Goal: Information Seeking & Learning: Learn about a topic

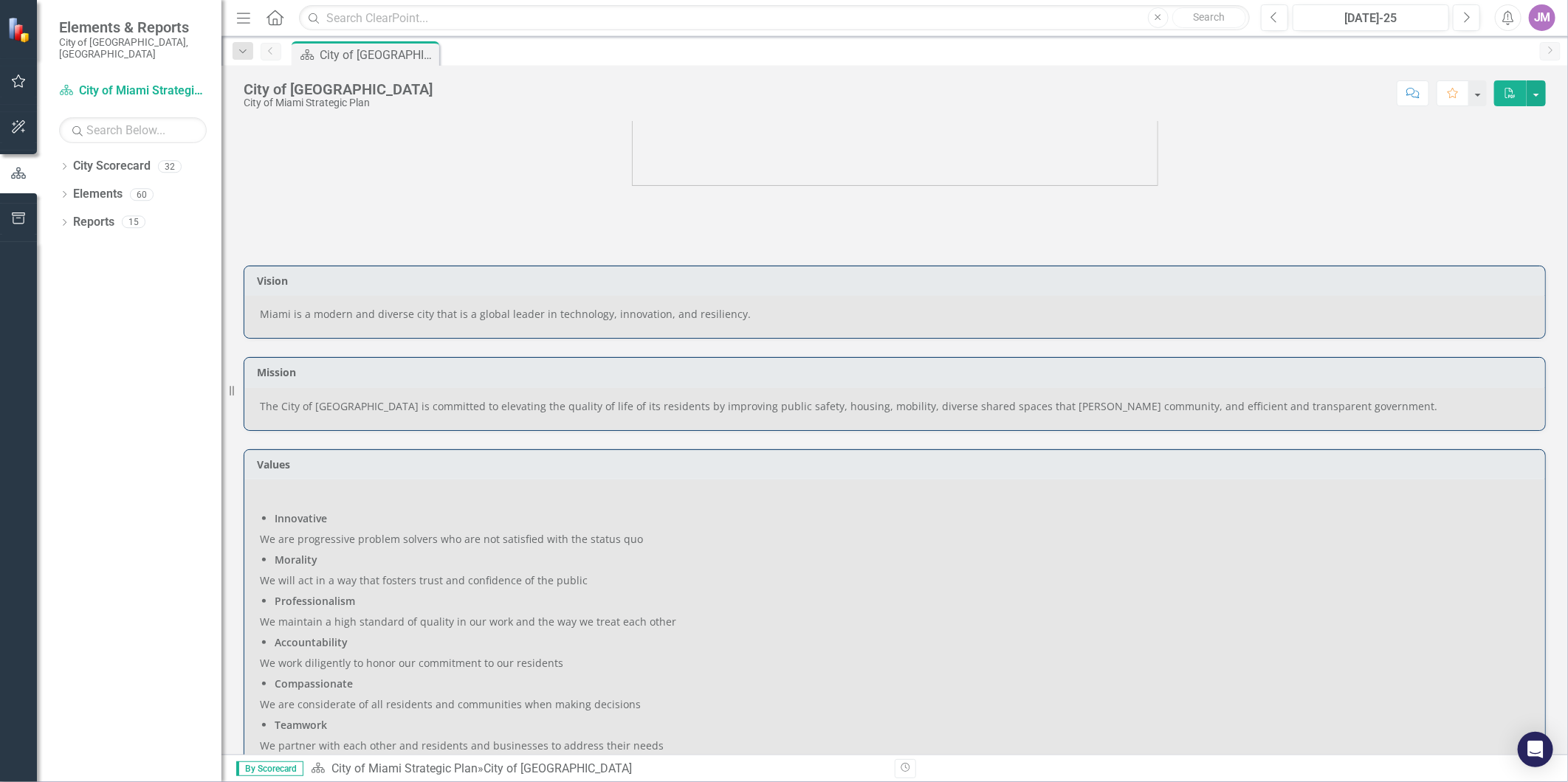
scroll to position [164, 0]
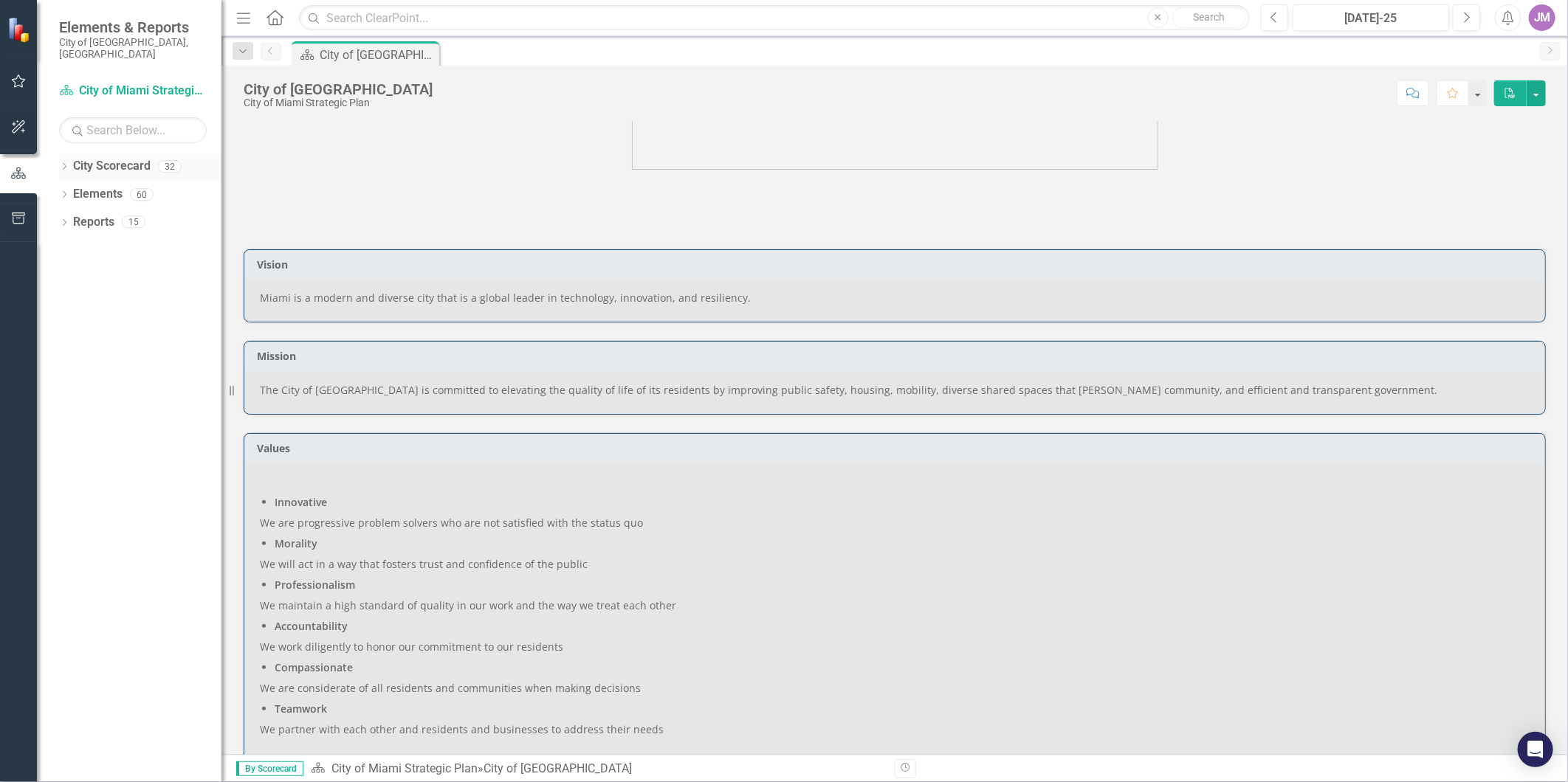
click at [64, 164] on icon "Dropdown" at bounding box center [64, 168] width 10 height 8
click at [137, 214] on link "City of Miami Strategic Plan (NEW)" at bounding box center [152, 222] width 140 height 17
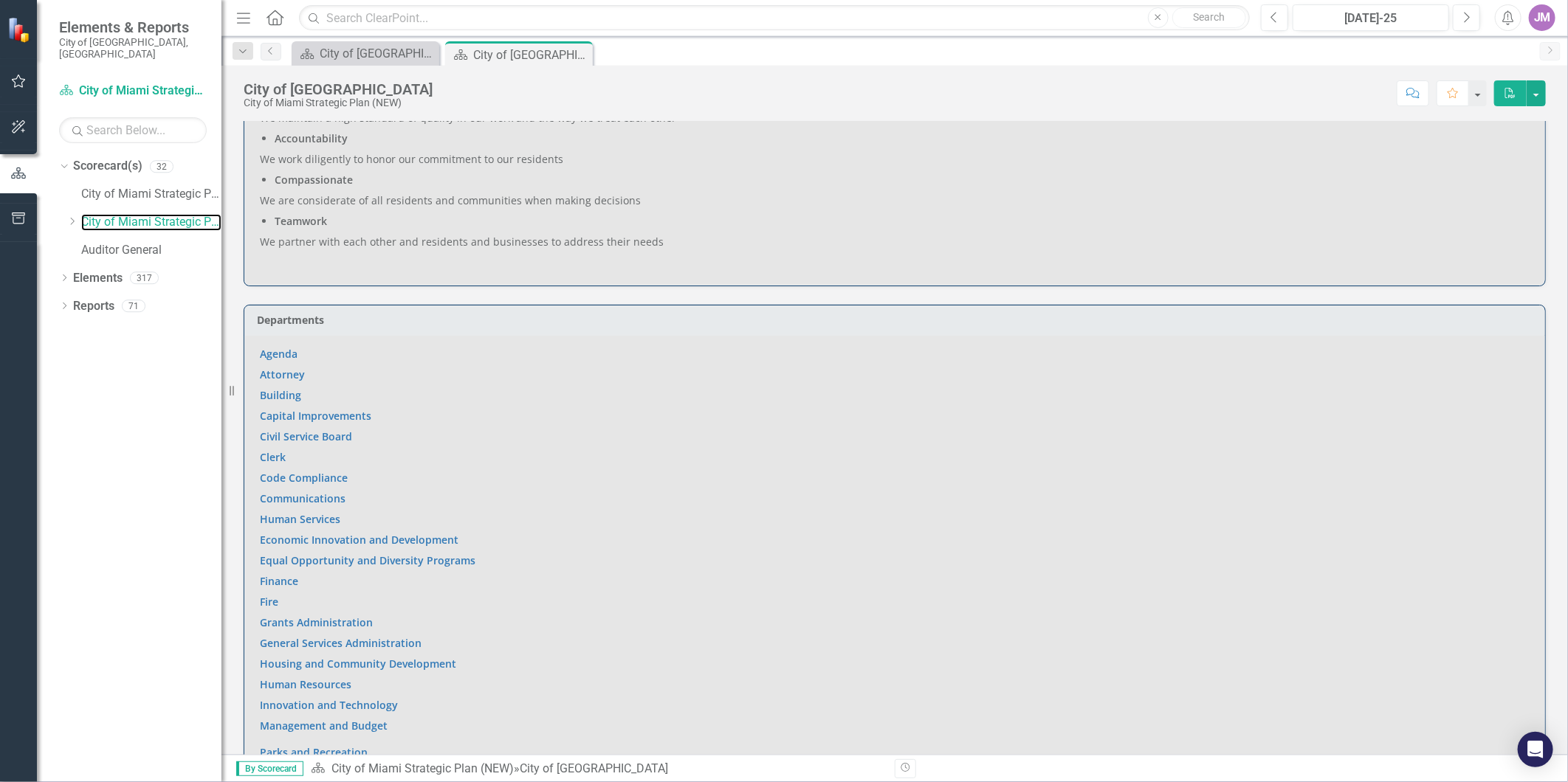
scroll to position [738, 0]
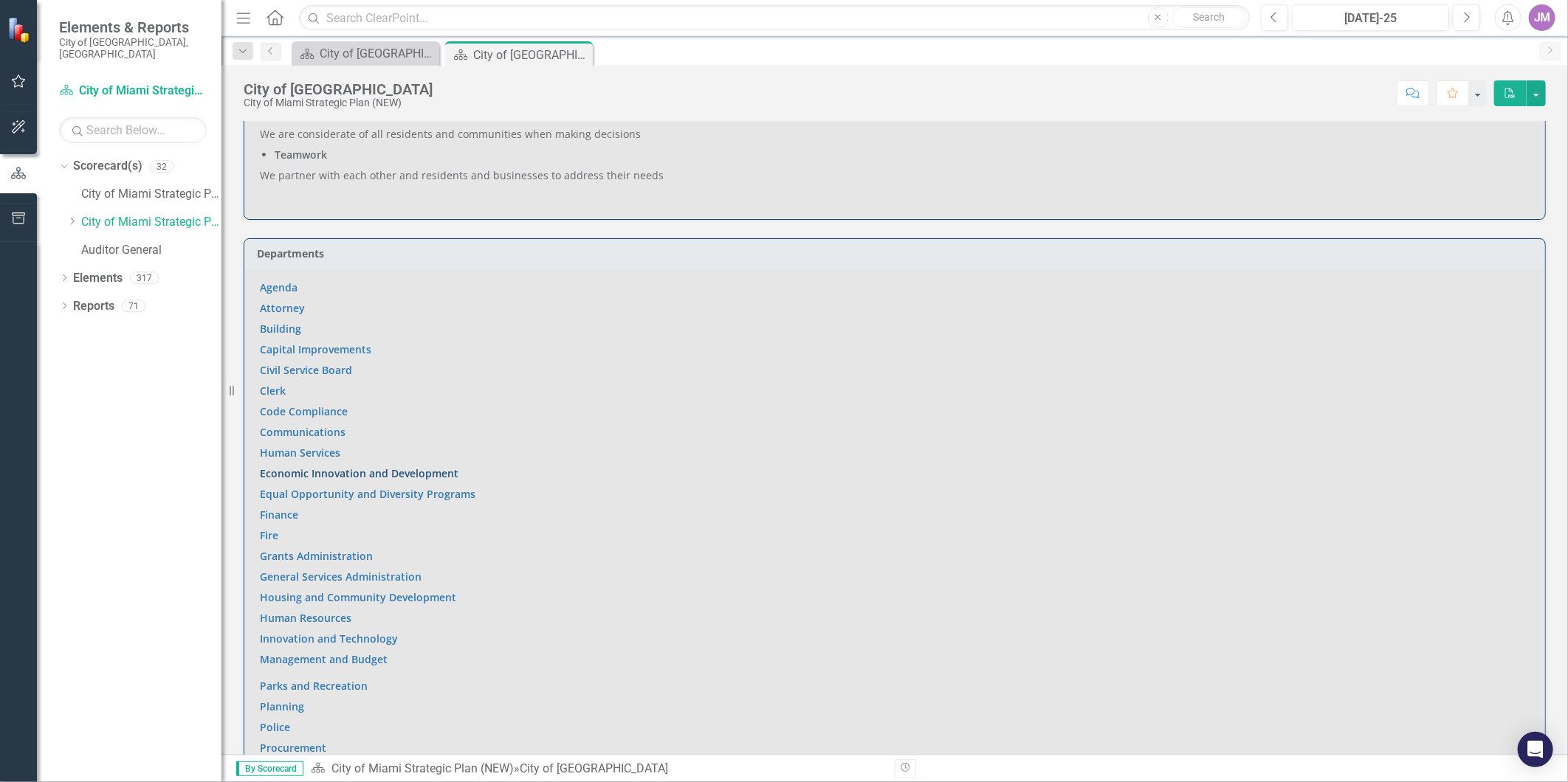
click at [408, 471] on link "Economic Innovation and Development" at bounding box center [359, 473] width 199 height 14
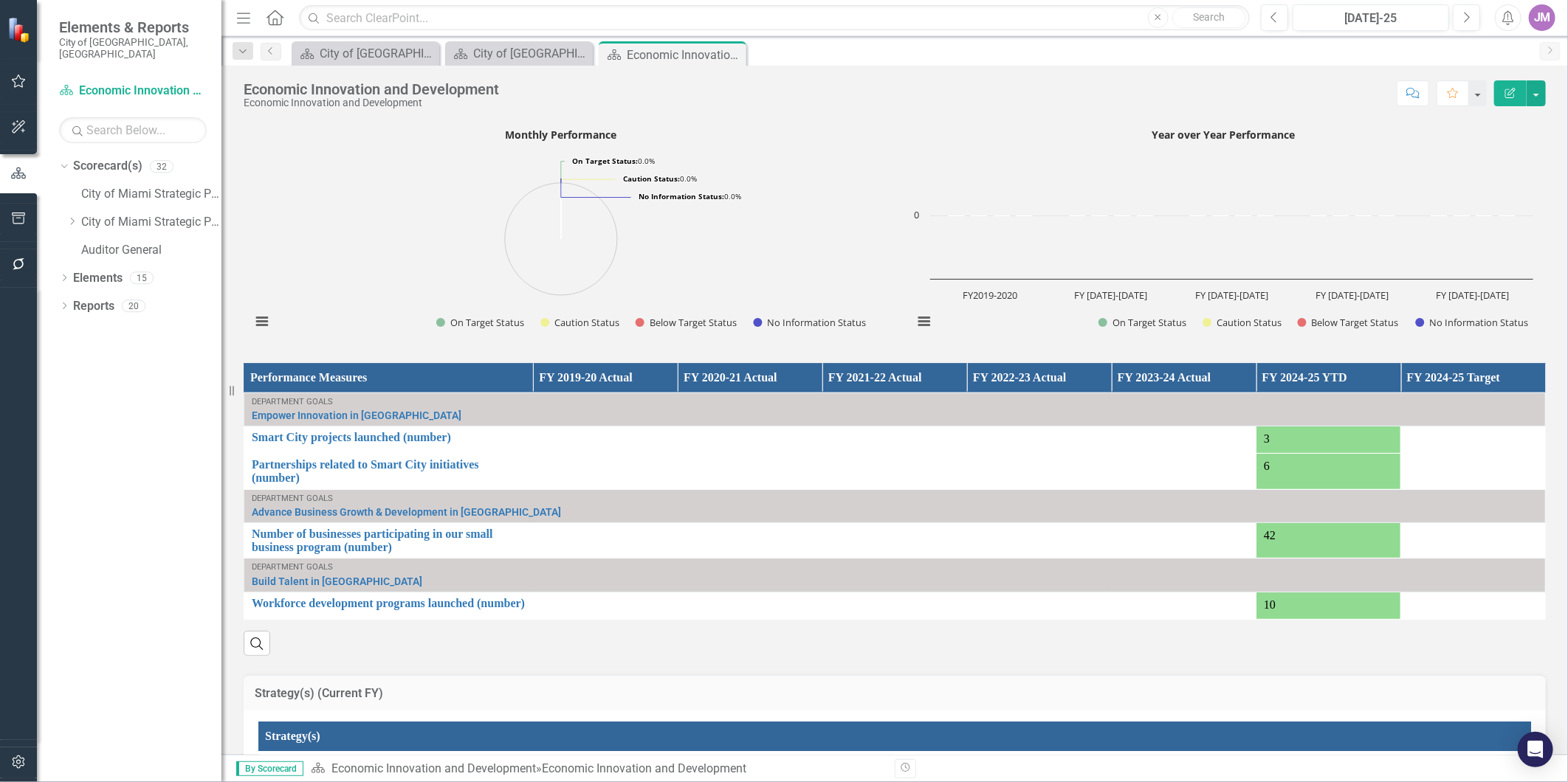
scroll to position [1147, 0]
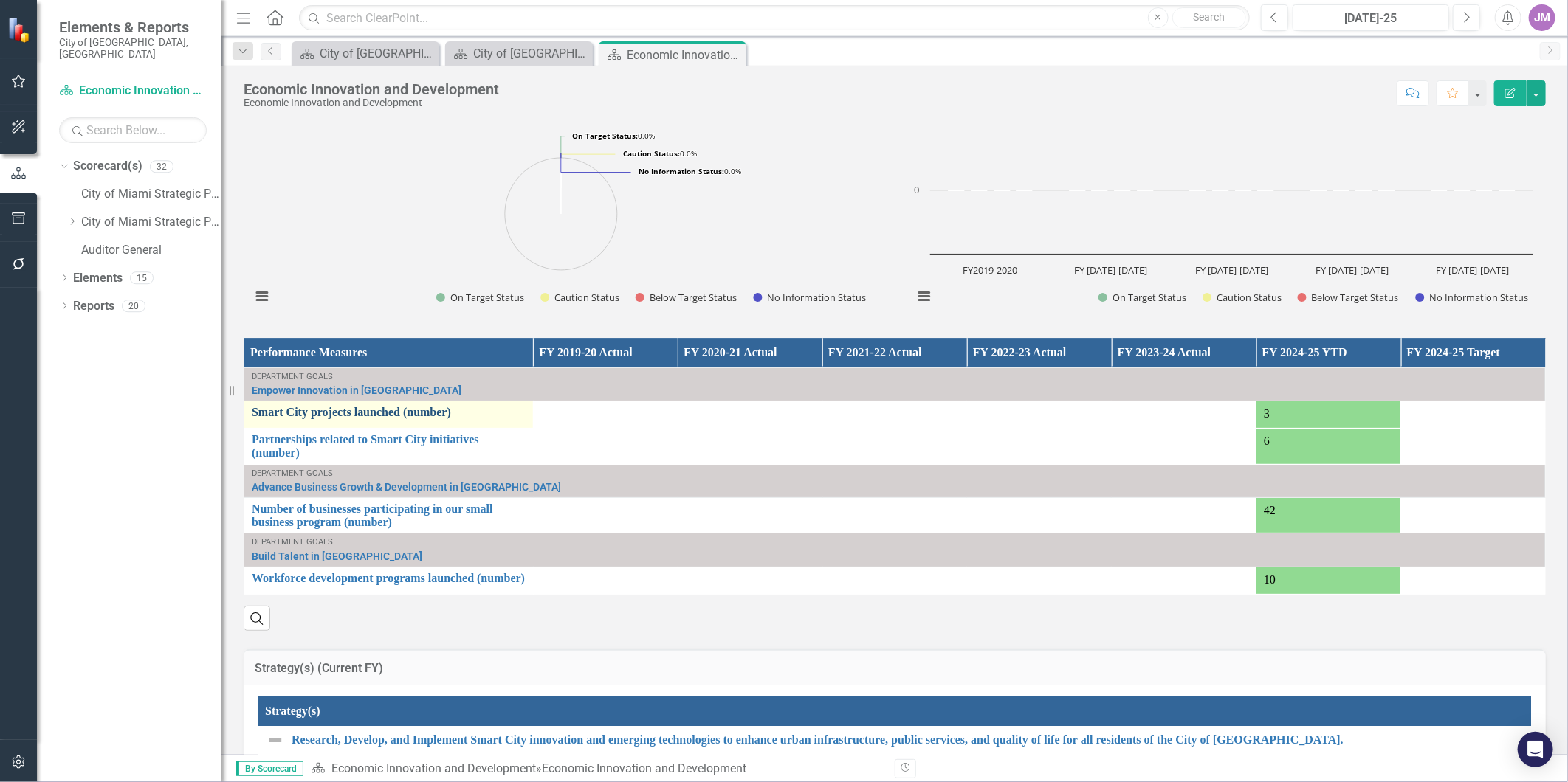
click at [368, 419] on link "Smart City projects launched (number)" at bounding box center [389, 412] width 274 height 13
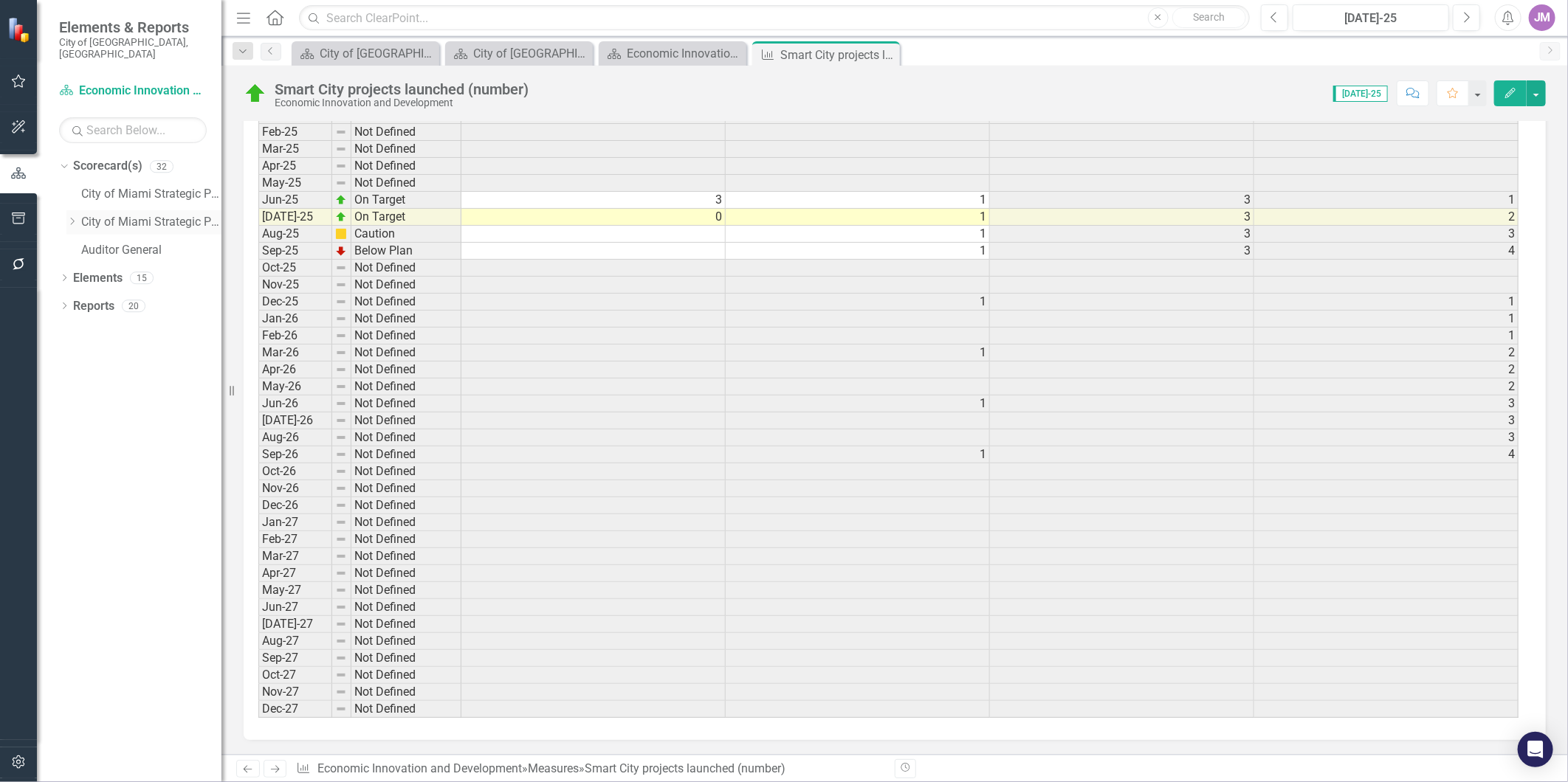
click at [67, 217] on icon "Dropdown" at bounding box center [72, 221] width 11 height 9
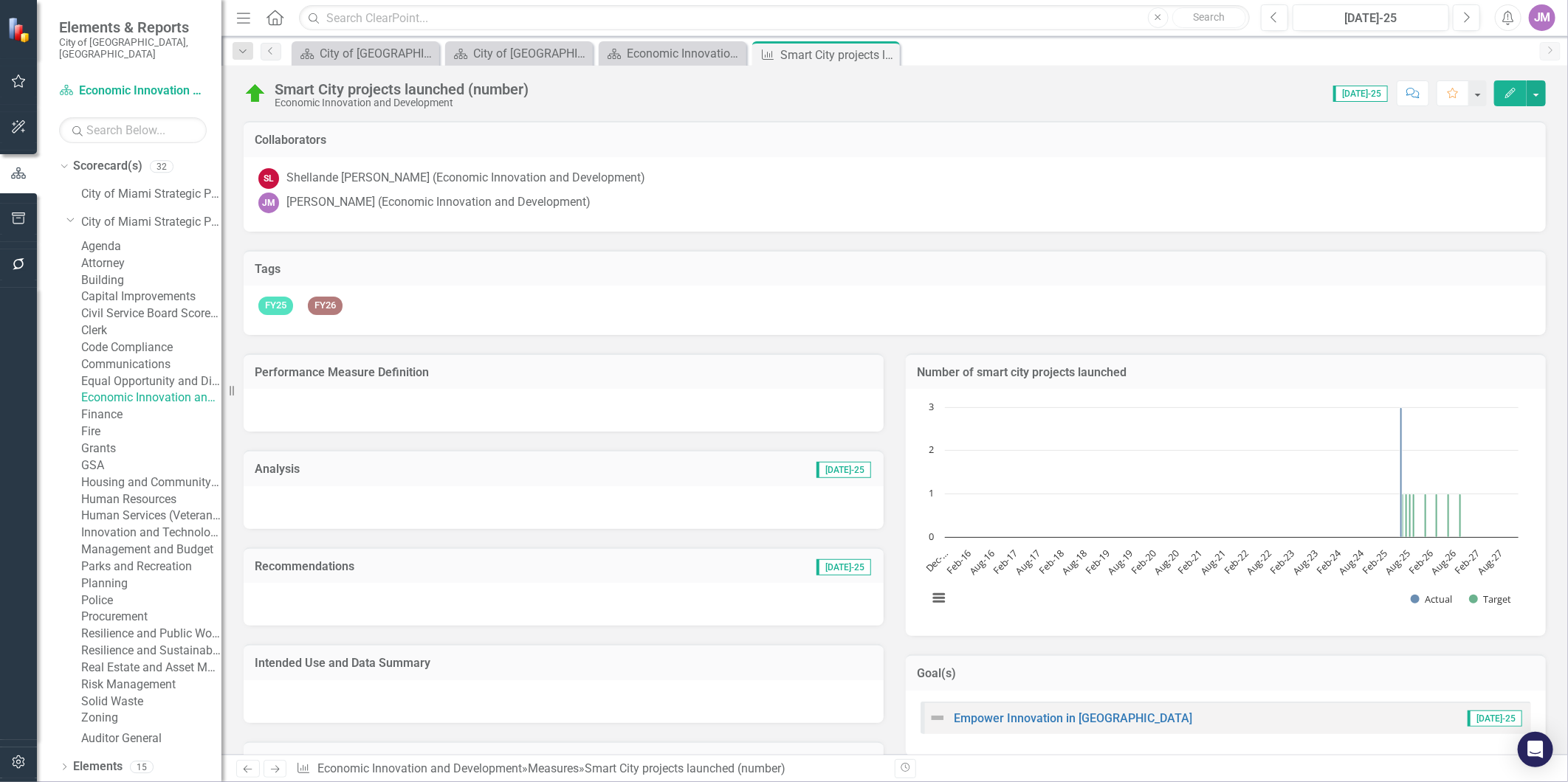
scroll to position [82, 0]
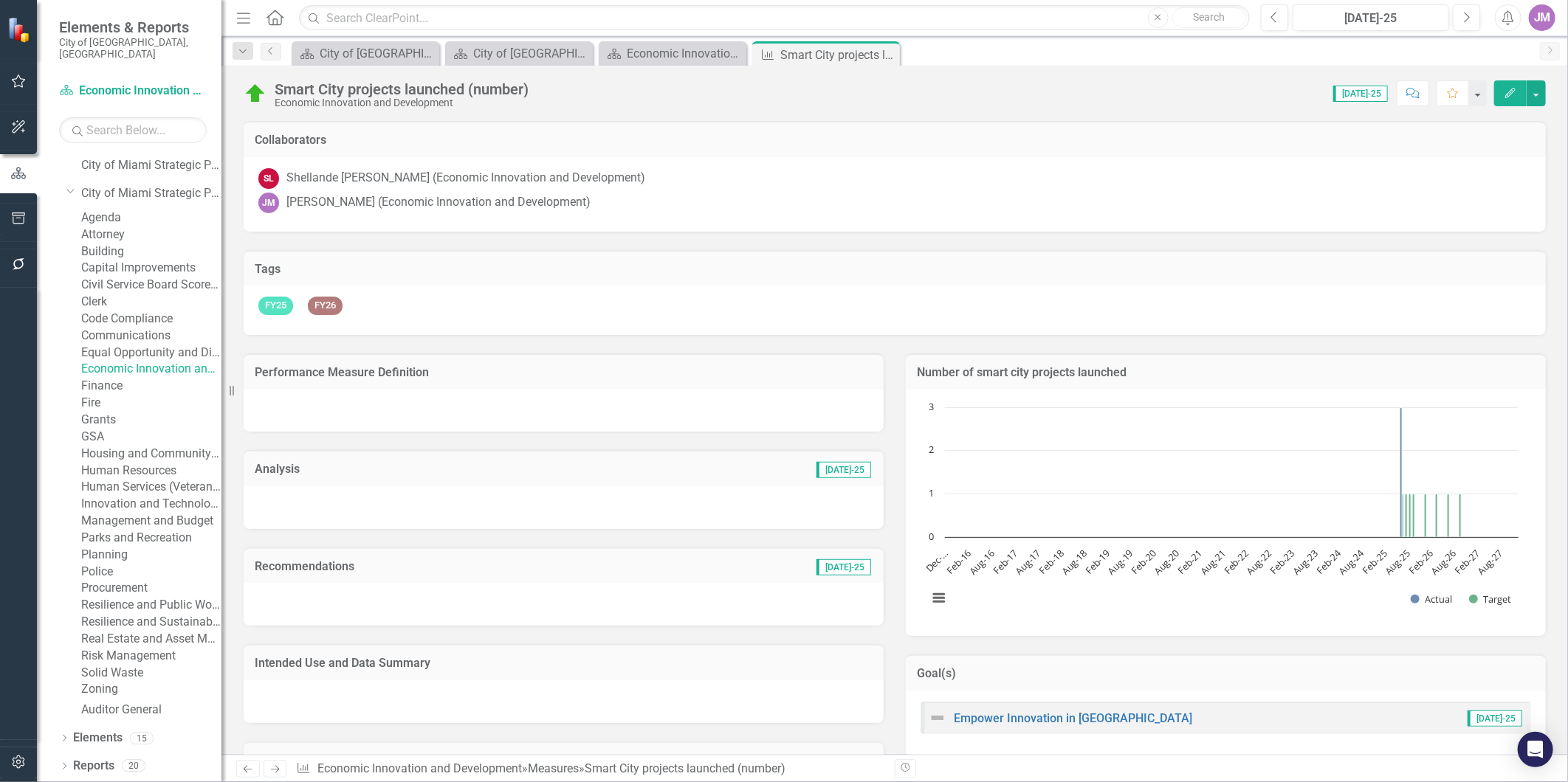
click at [151, 378] on link "Economic Innovation and Development" at bounding box center [152, 369] width 140 height 17
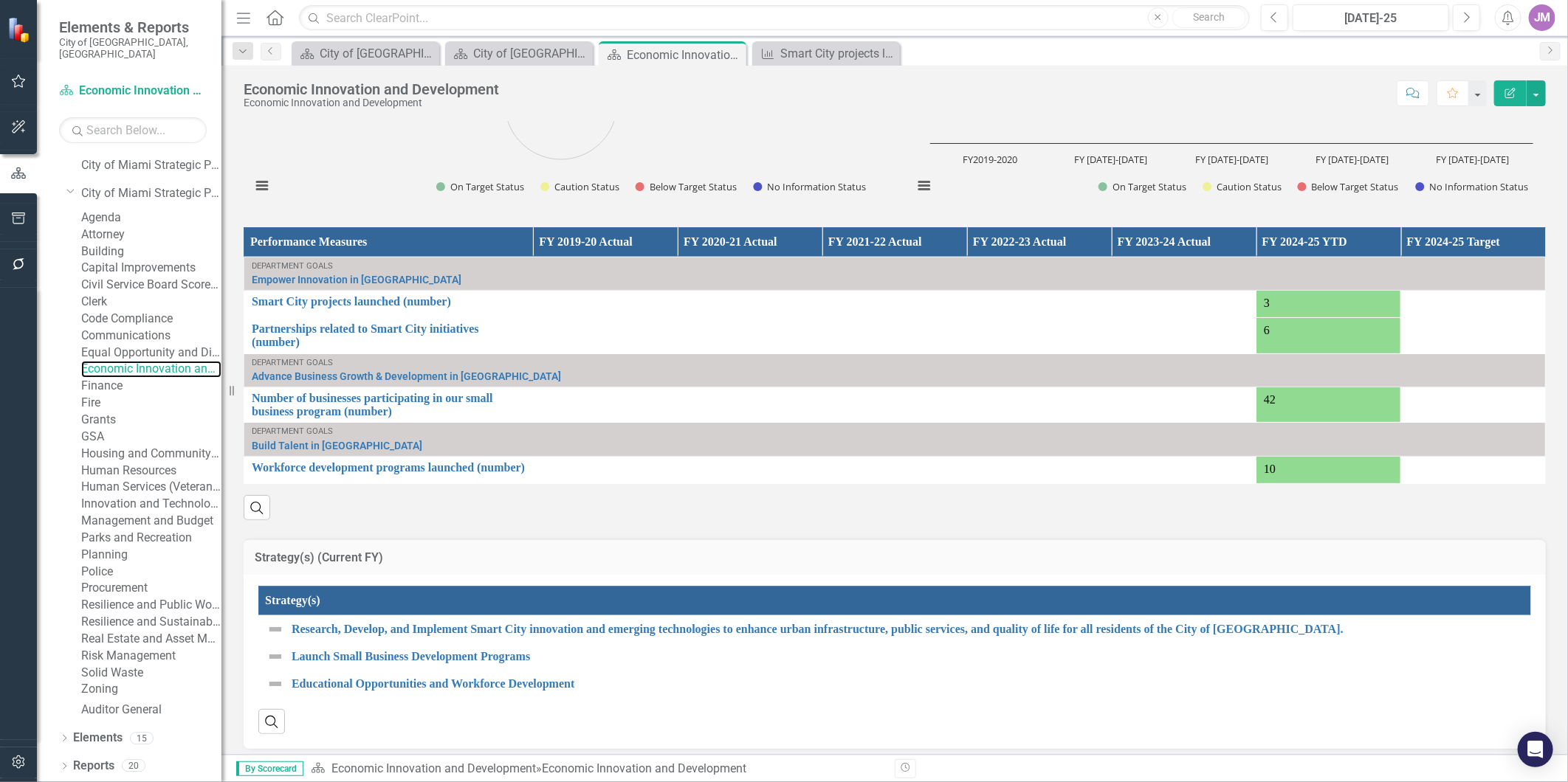
scroll to position [1277, 0]
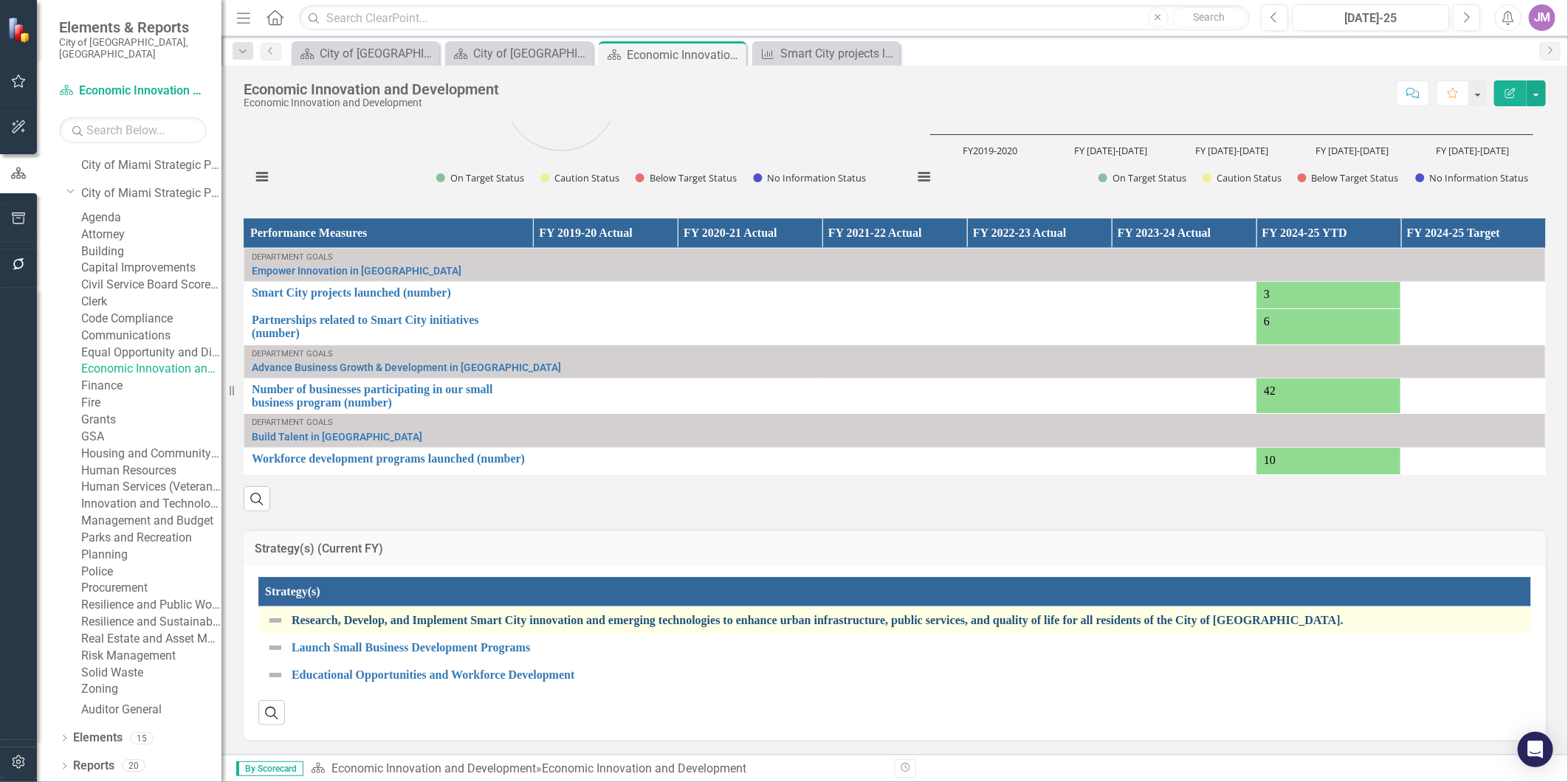
click at [432, 614] on link "Research, Develop, and Implement Smart City innovation and emerging technologie…" at bounding box center [907, 620] width 1232 height 13
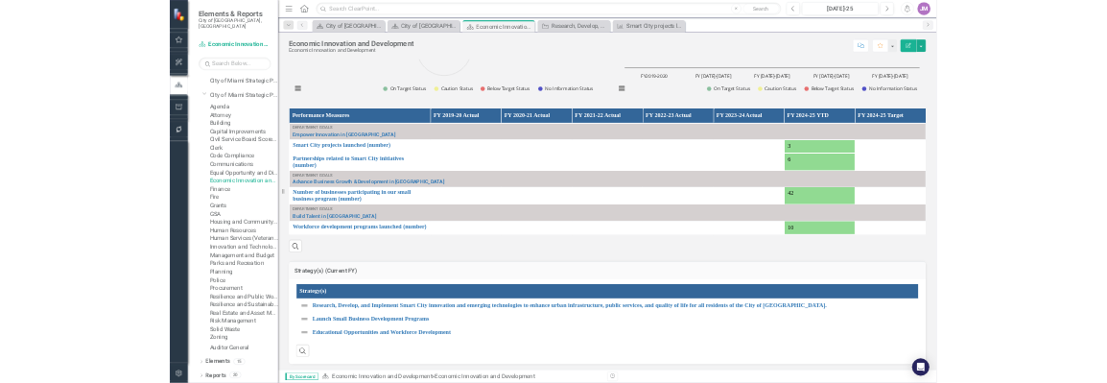
scroll to position [1661, 0]
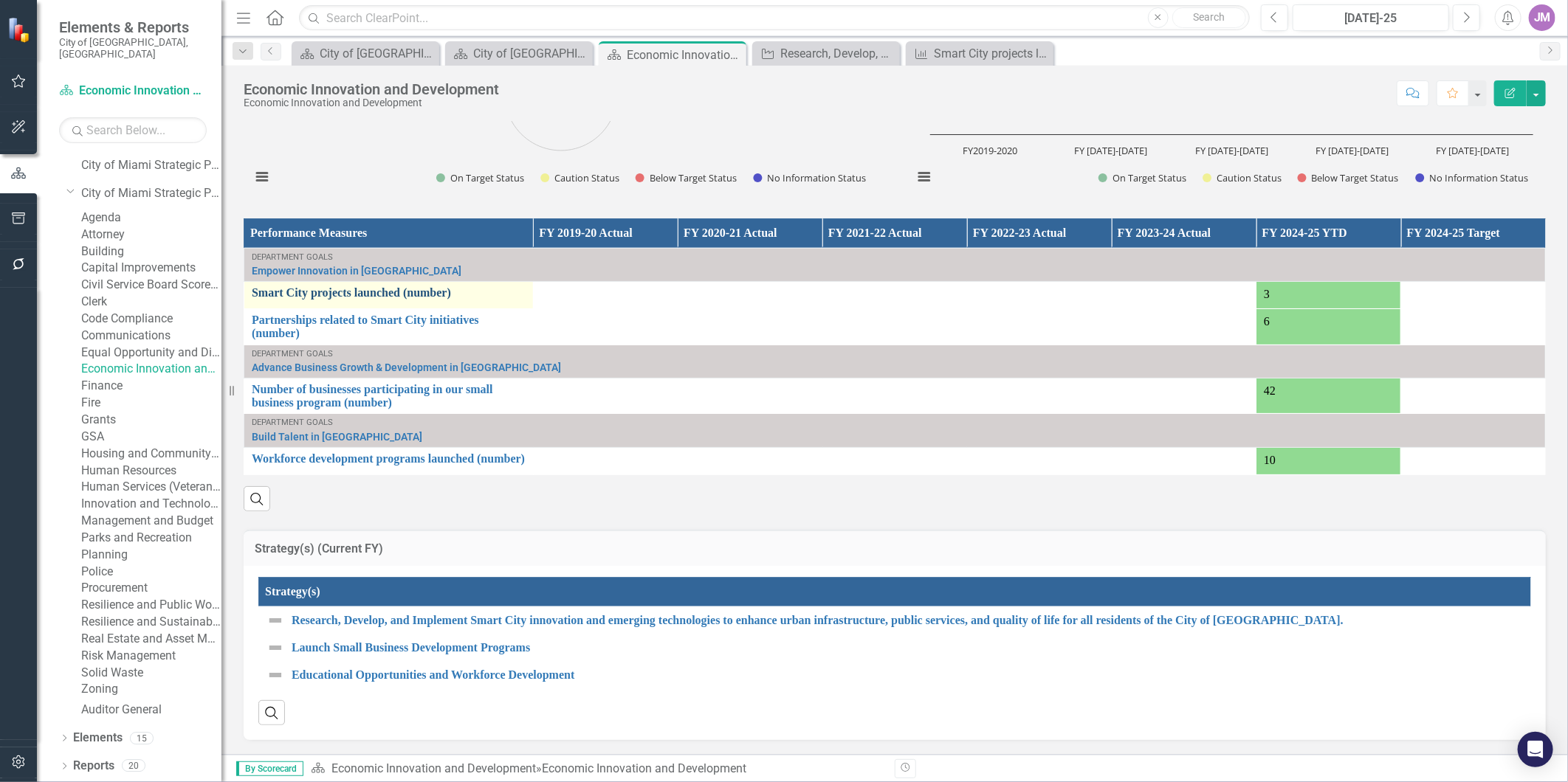
click at [342, 288] on link "Smart City projects launched (number)" at bounding box center [389, 292] width 274 height 13
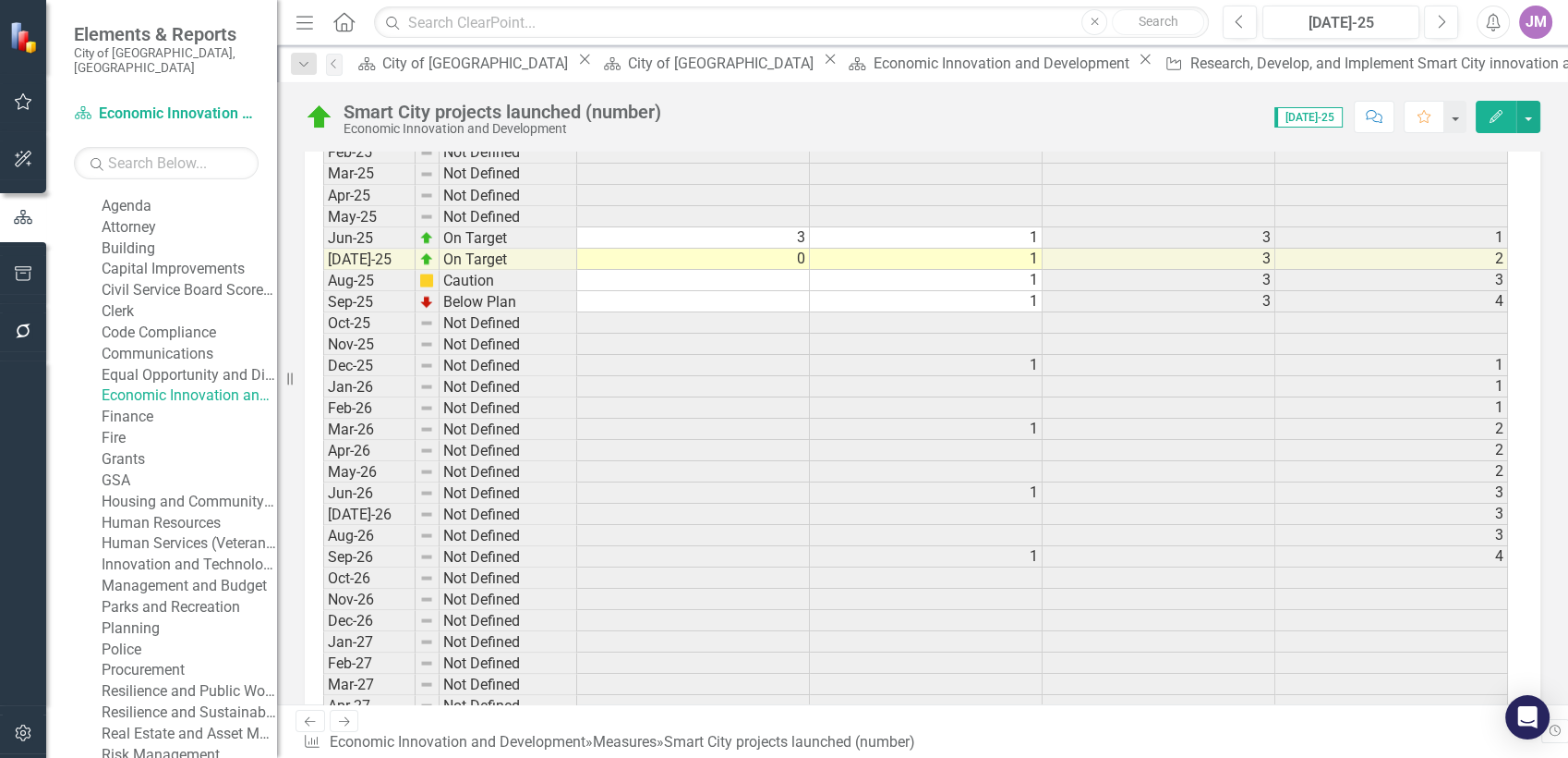
scroll to position [3688, 0]
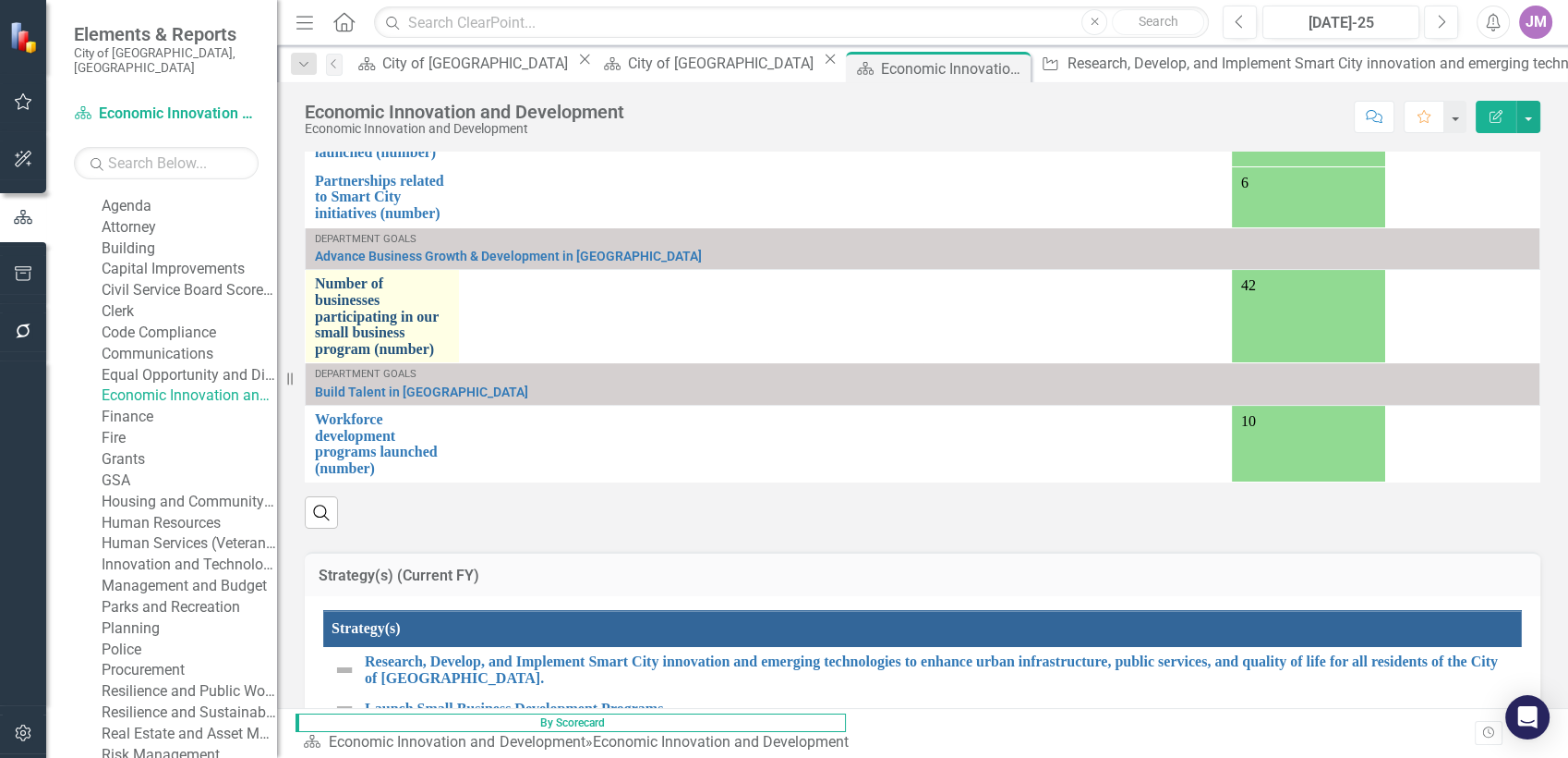
scroll to position [1698, 0]
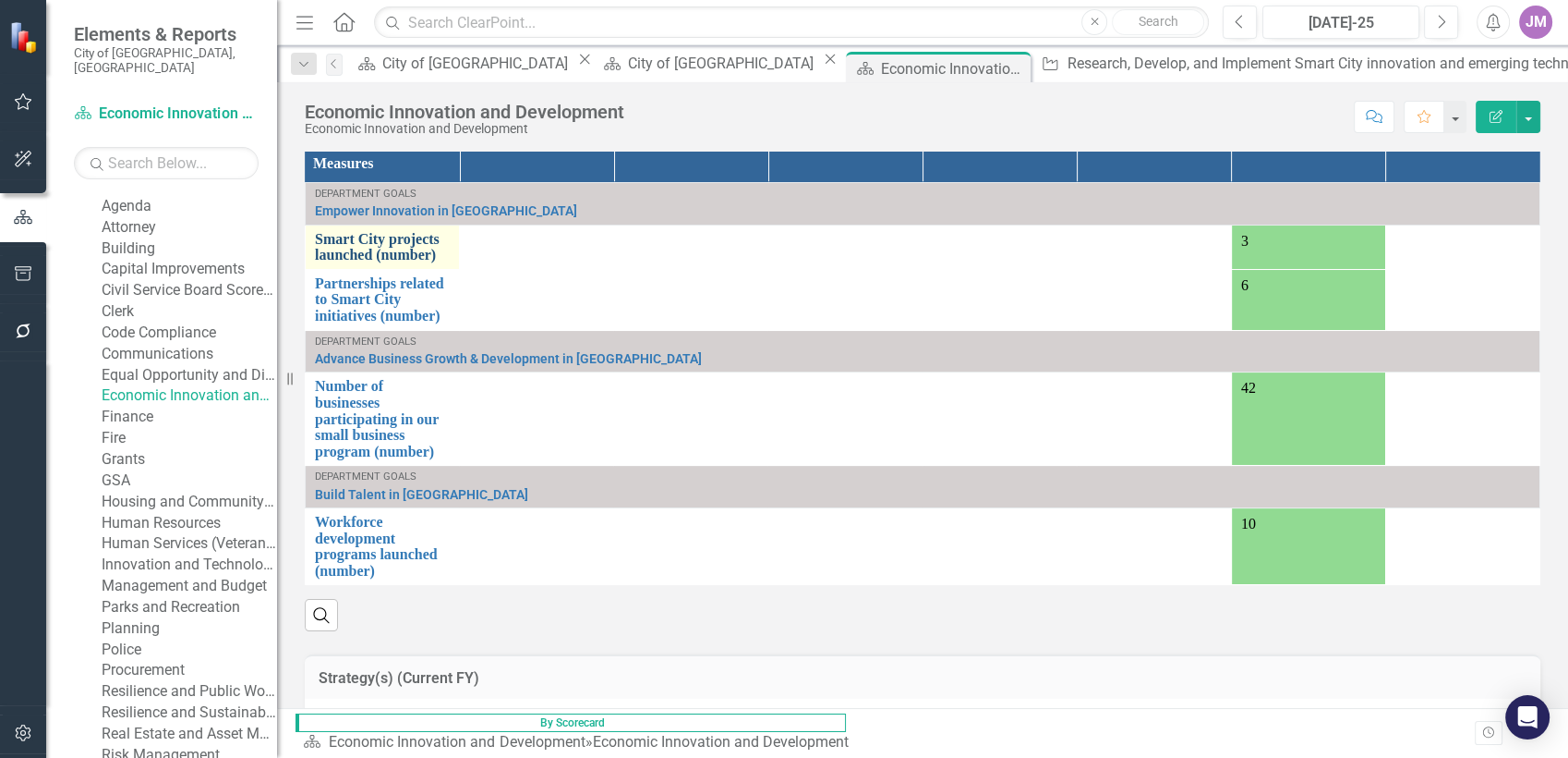
click at [434, 231] on link "Smart City projects launched (number)" at bounding box center [382, 248] width 135 height 33
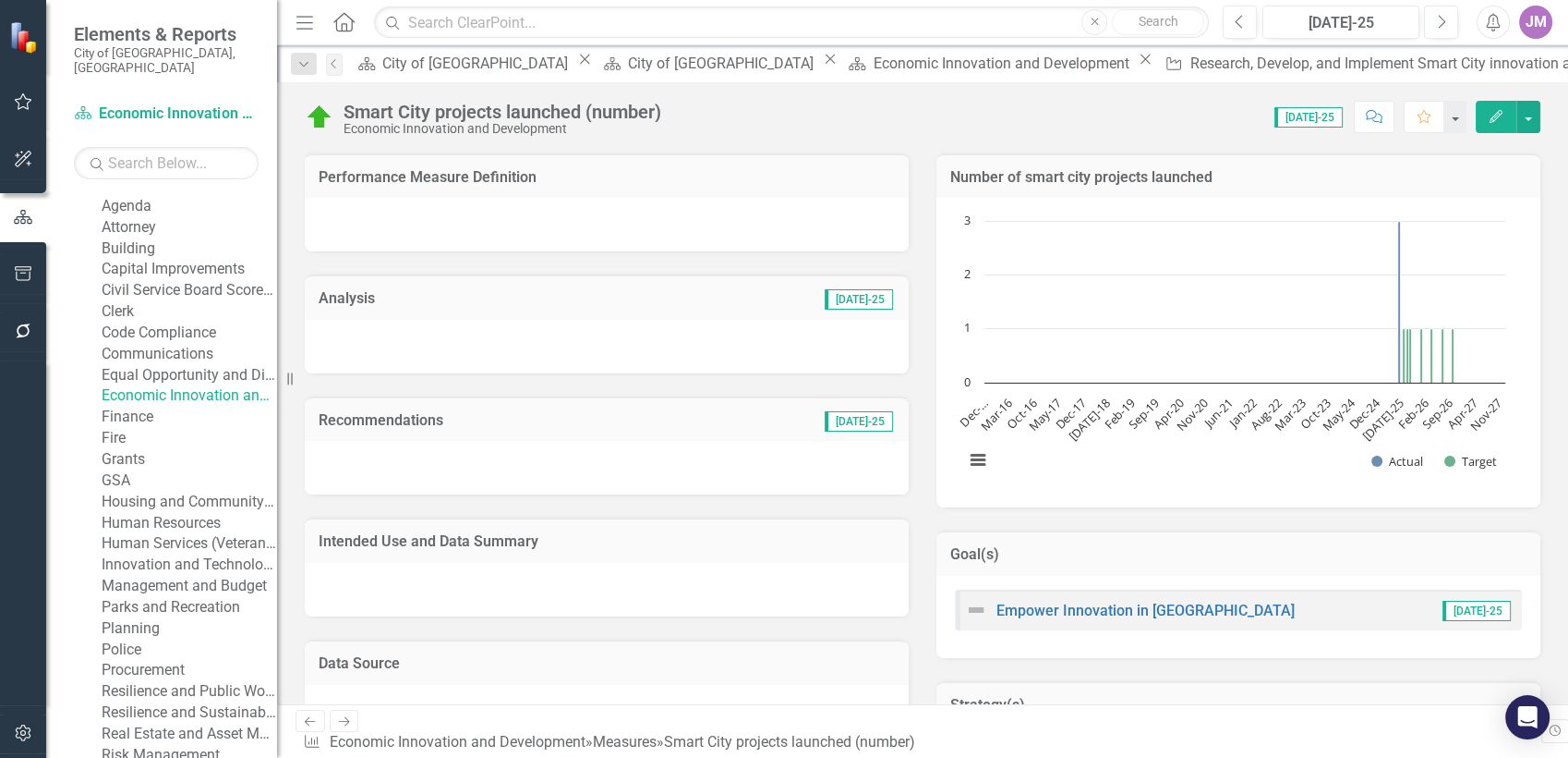
scroll to position [308, 0]
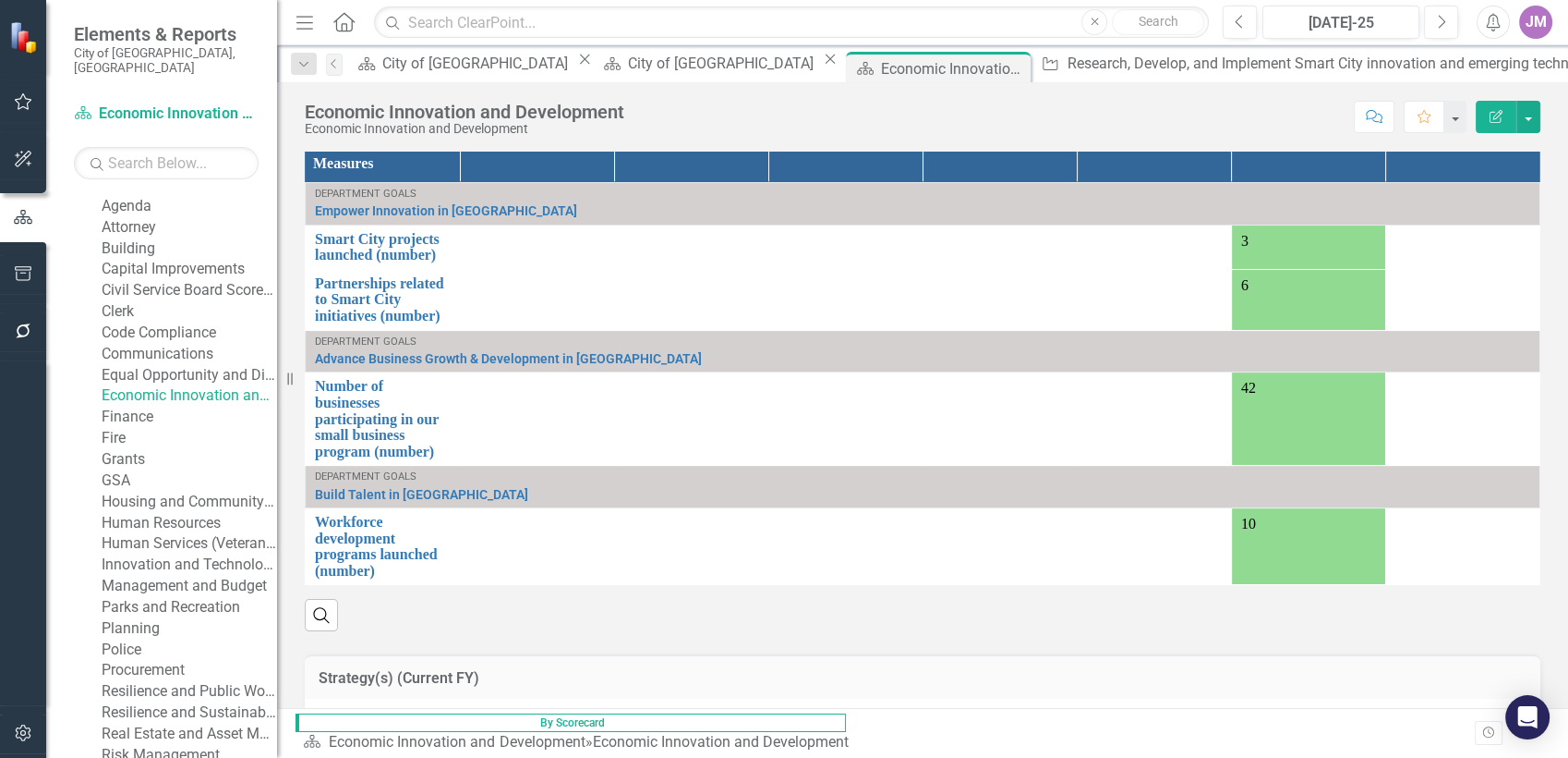
scroll to position [1800, 0]
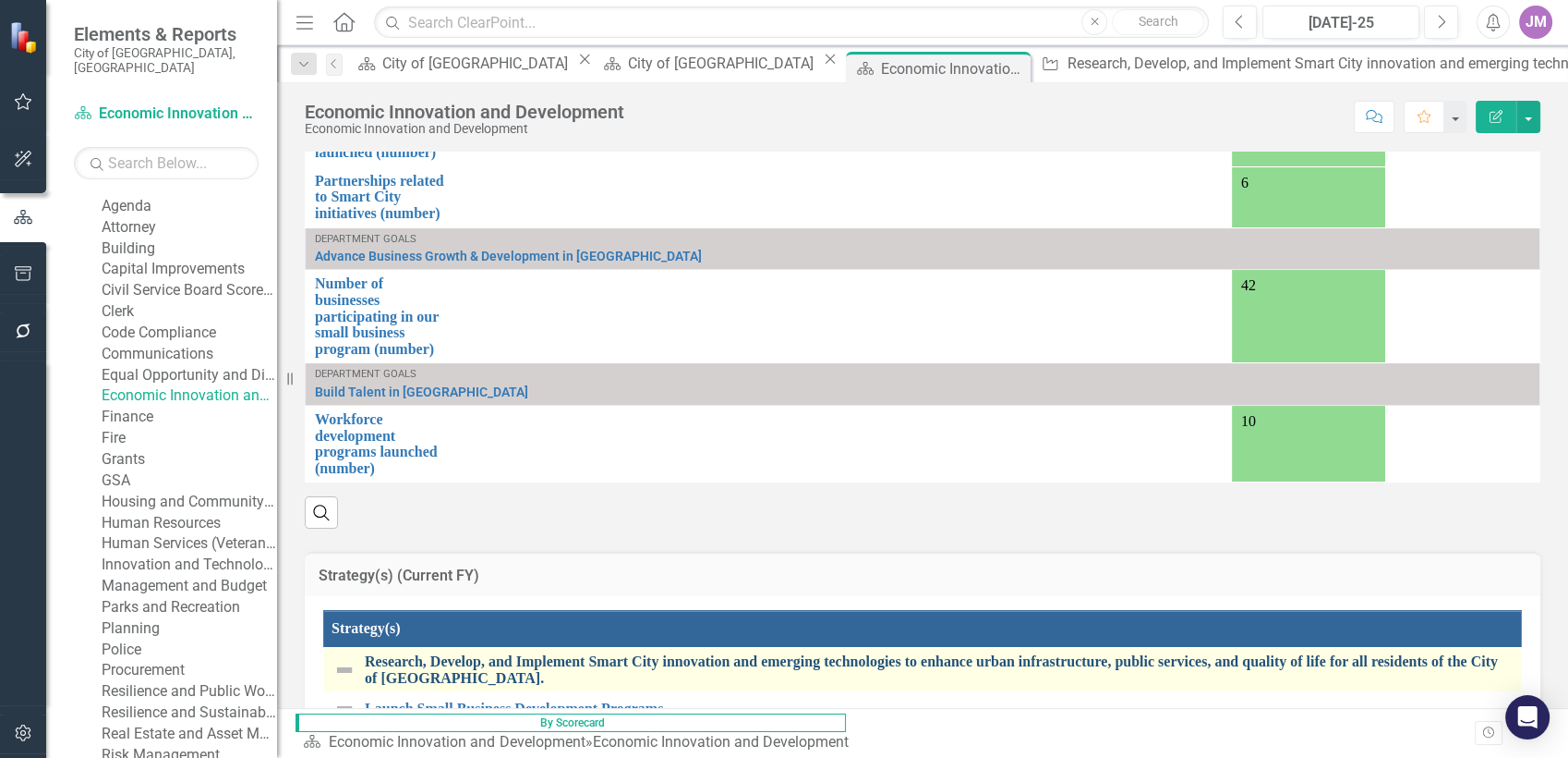
click at [620, 653] on link "Research, Develop, and Implement Smart City innovation and emerging technologie…" at bounding box center [938, 669] width 1147 height 33
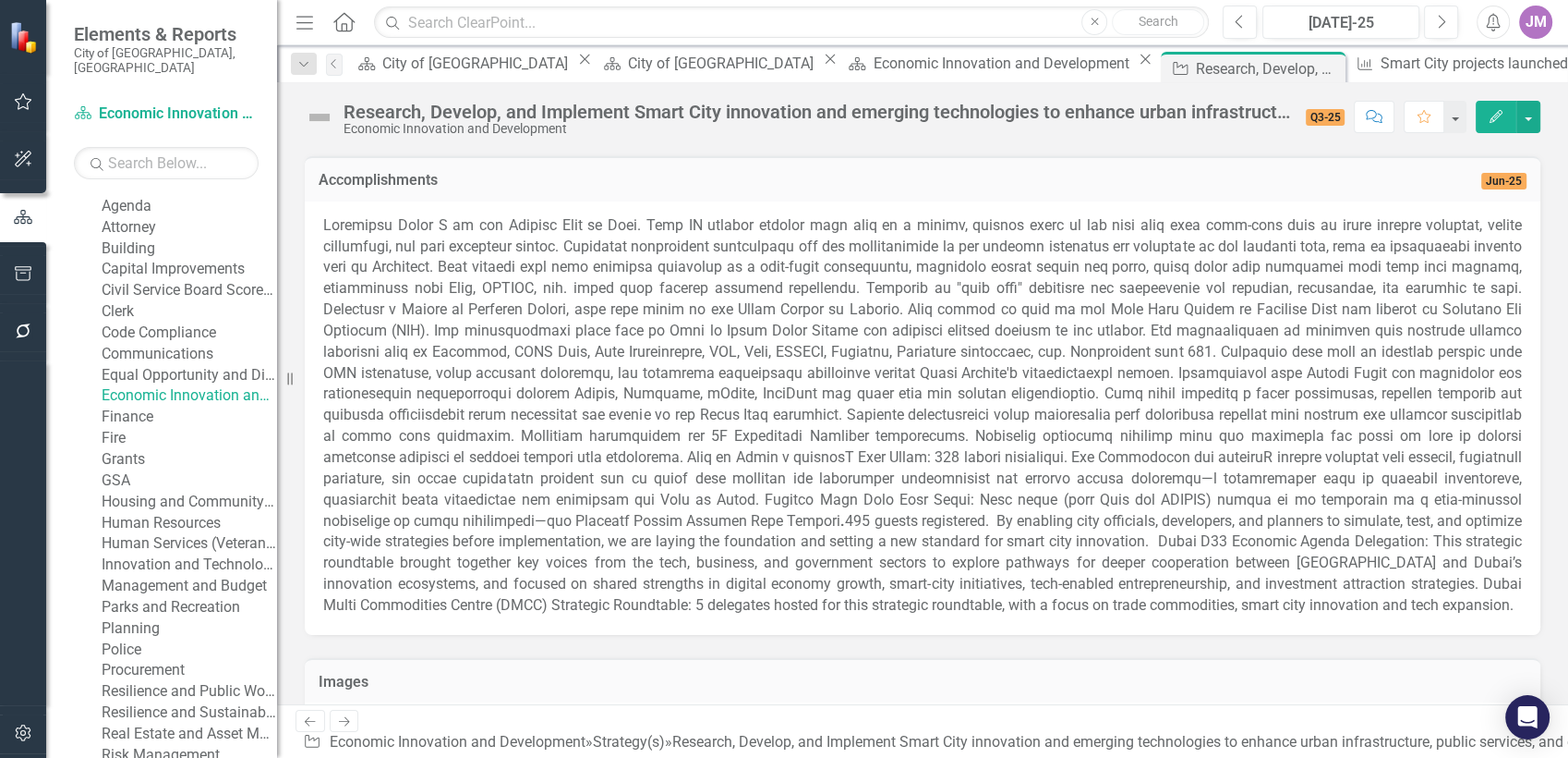
scroll to position [2713, 0]
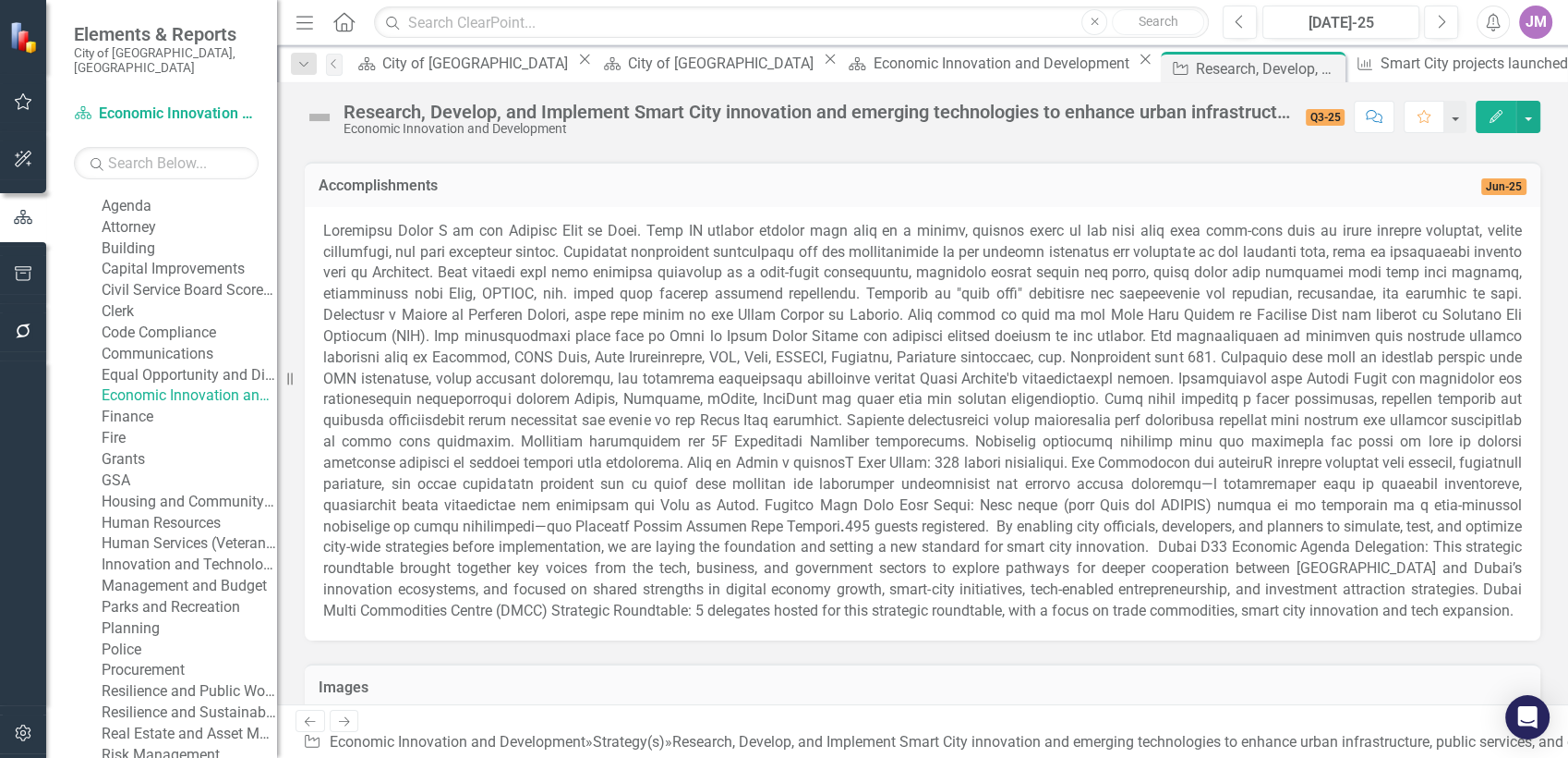
click at [593, 296] on p ". 495 guests registered. By enabling city officials, developers, and planners t…" at bounding box center [923, 421] width 1199 height 401
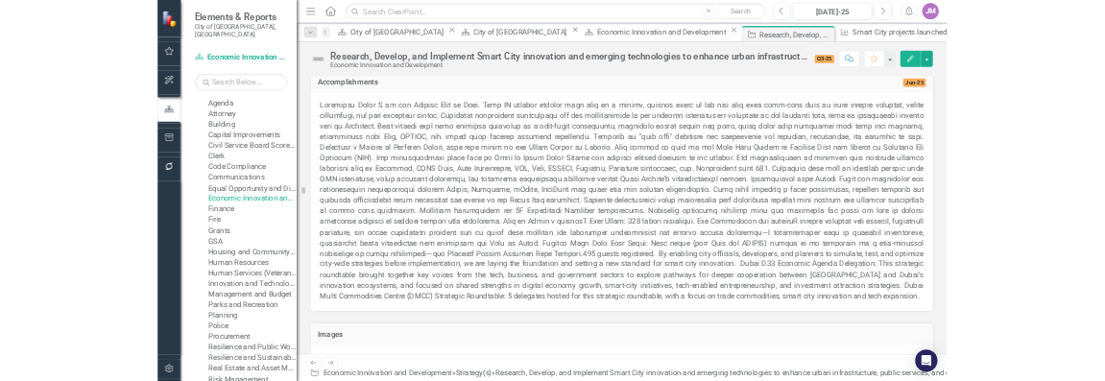
scroll to position [2892, 0]
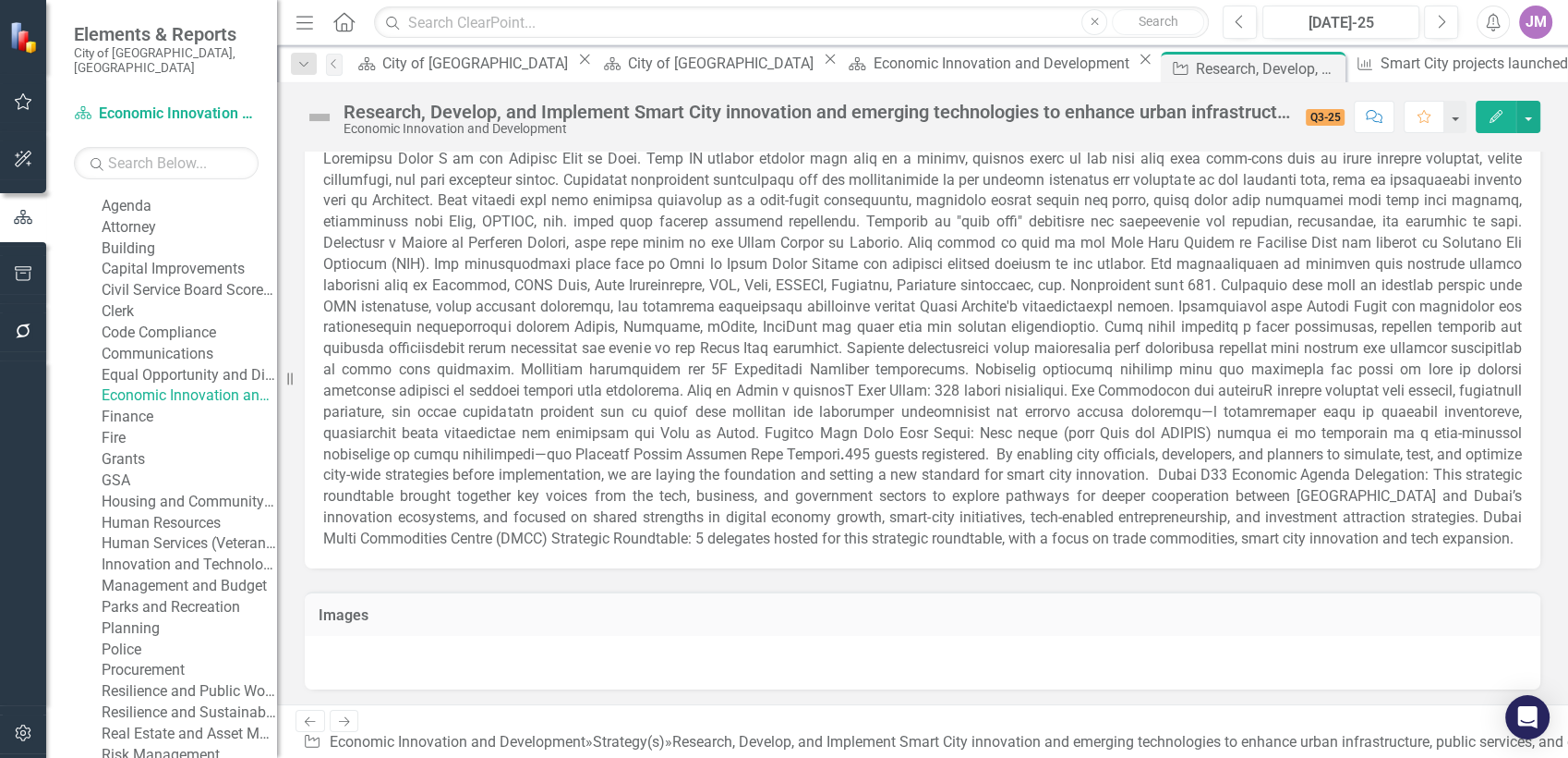
click at [1093, 420] on p ". 495 guests registered. By enabling city officials, developers, and planners t…" at bounding box center [923, 350] width 1199 height 401
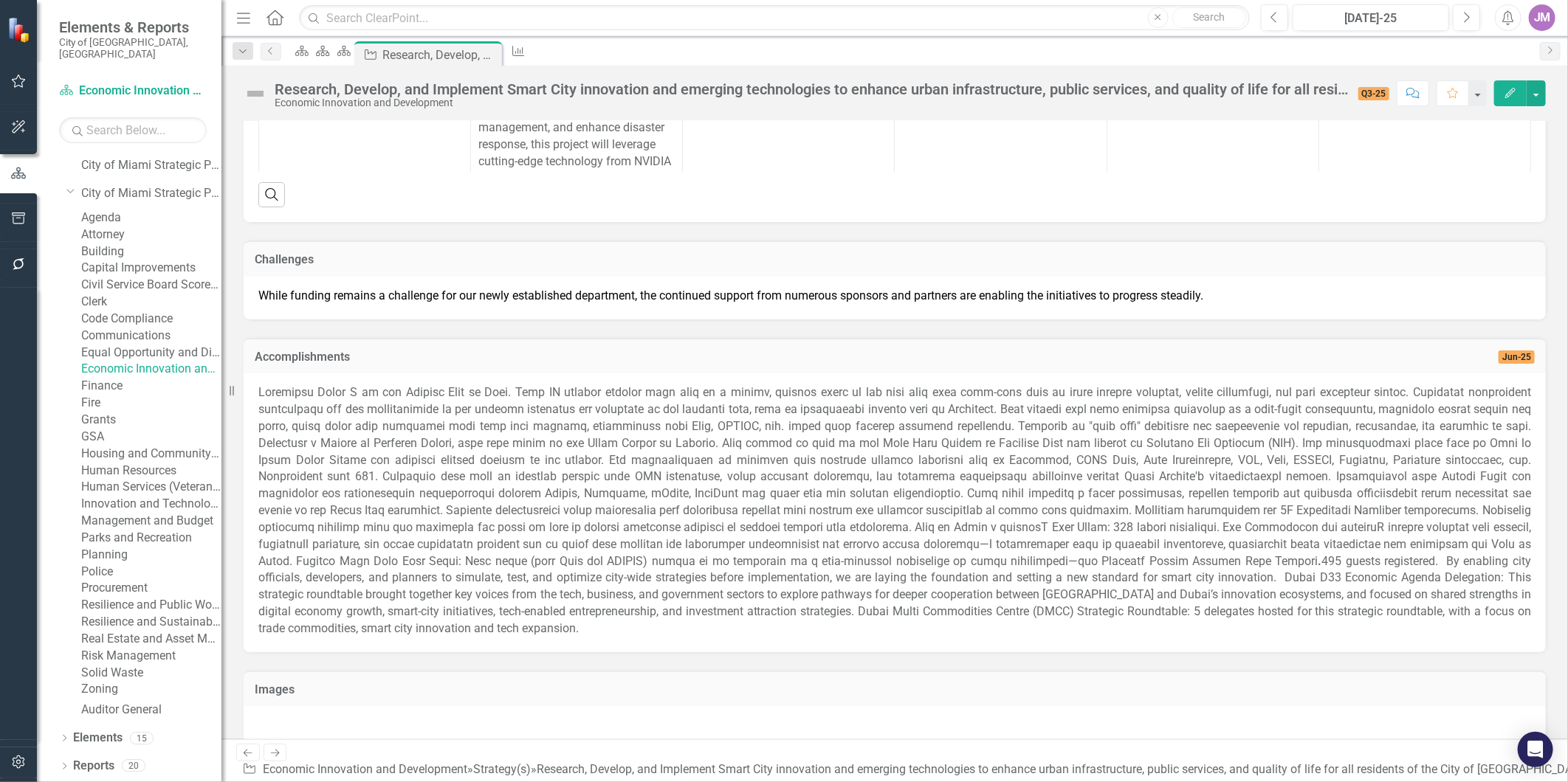
scroll to position [2058, 0]
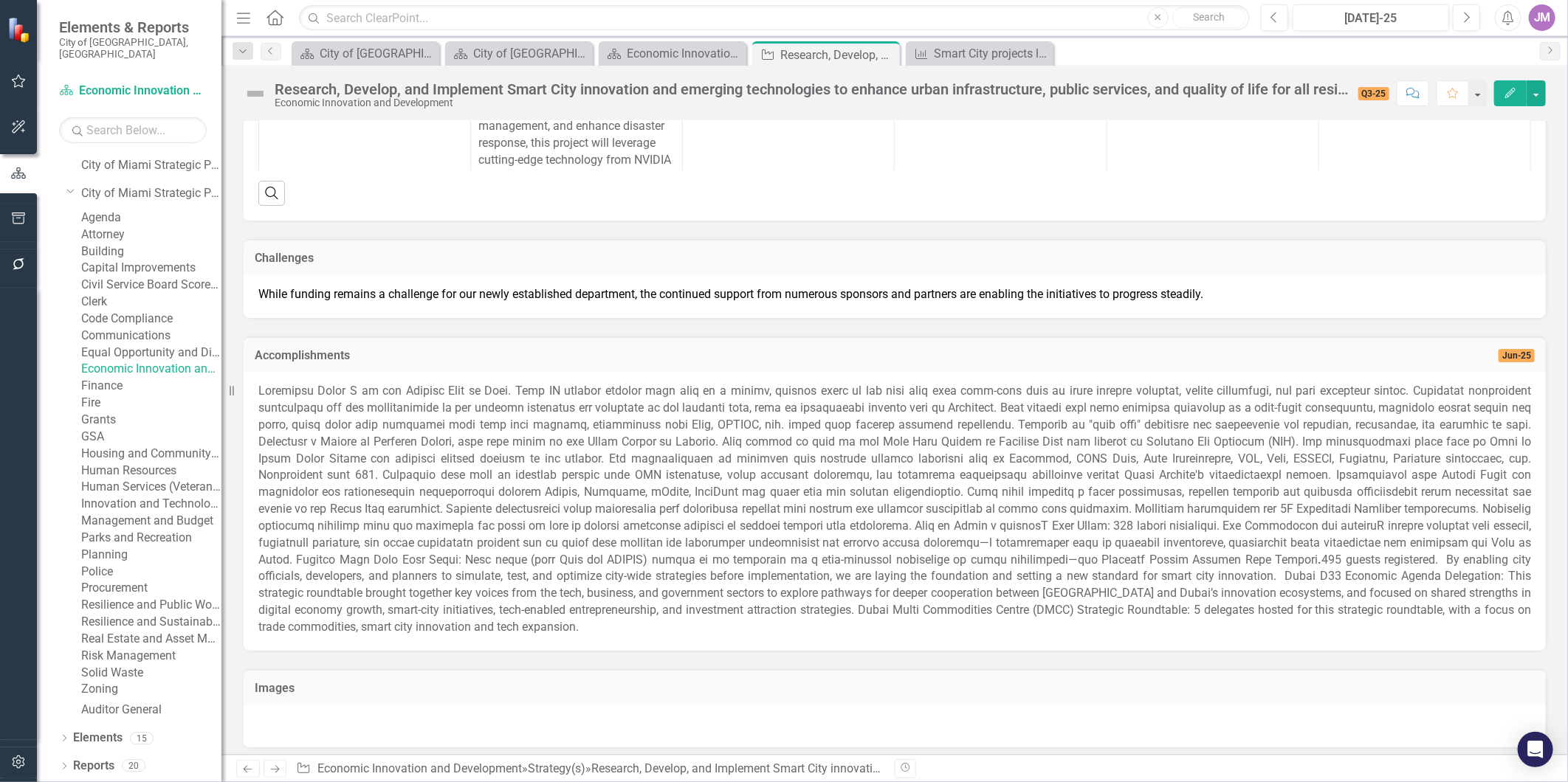
click at [489, 484] on p ". 495 guests registered. By enabling city officials, developers, and planners t…" at bounding box center [895, 509] width 1273 height 253
